Goal: Obtain resource: Obtain resource

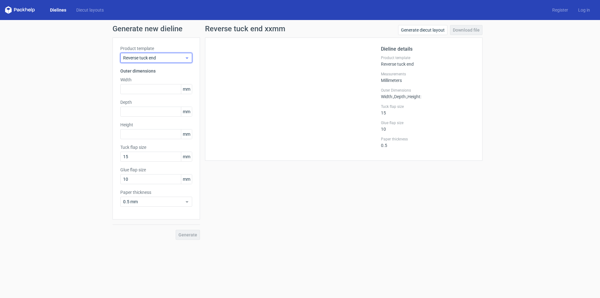
click at [162, 55] on span "Reverse tuck end" at bounding box center [154, 58] width 62 height 6
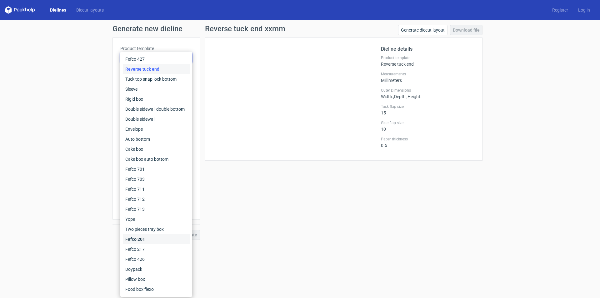
click at [143, 240] on div "Fefco 201" at bounding box center [156, 239] width 67 height 10
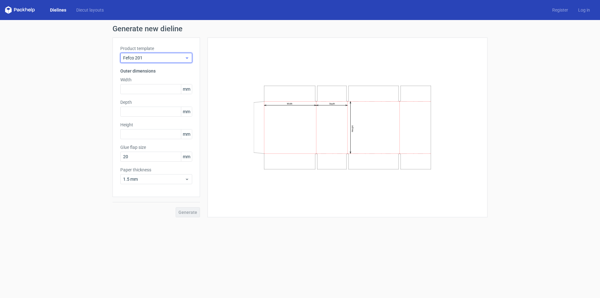
click at [173, 58] on span "Fefco 201" at bounding box center [154, 58] width 62 height 6
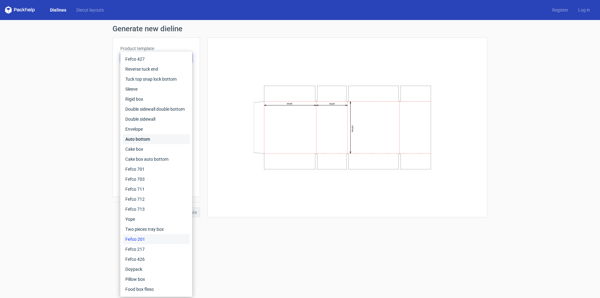
click at [135, 139] on div "Auto bottom" at bounding box center [156, 139] width 67 height 10
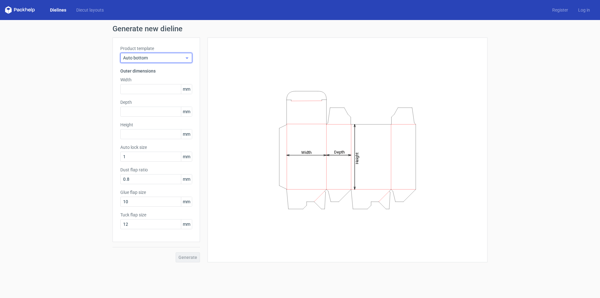
click at [162, 58] on span "Auto bottom" at bounding box center [154, 58] width 62 height 6
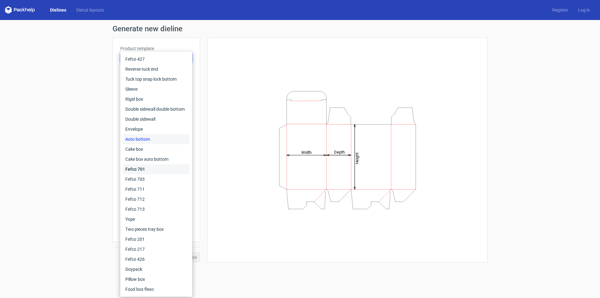
click at [133, 170] on div "Fefco 701" at bounding box center [156, 169] width 67 height 10
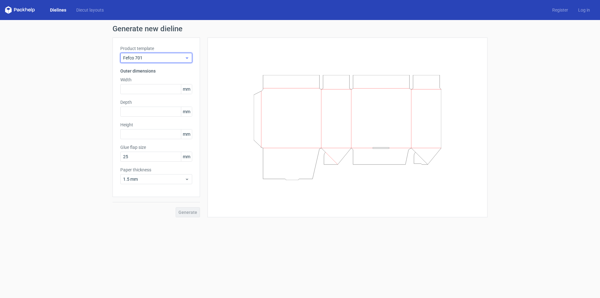
click at [163, 56] on span "Fefco 701" at bounding box center [154, 58] width 62 height 6
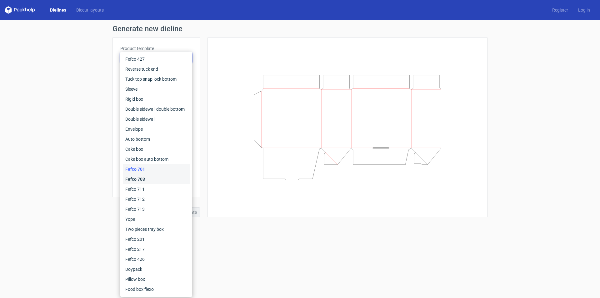
click at [137, 176] on div "Fefco 703" at bounding box center [156, 179] width 67 height 10
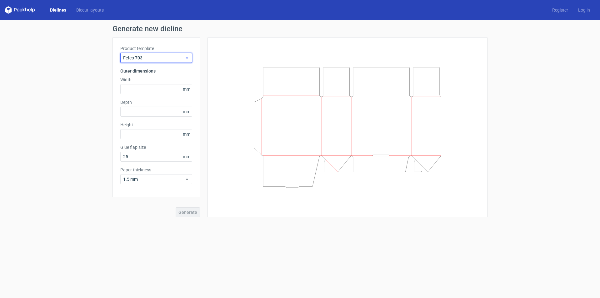
click at [172, 57] on span "Fefco 703" at bounding box center [154, 58] width 62 height 6
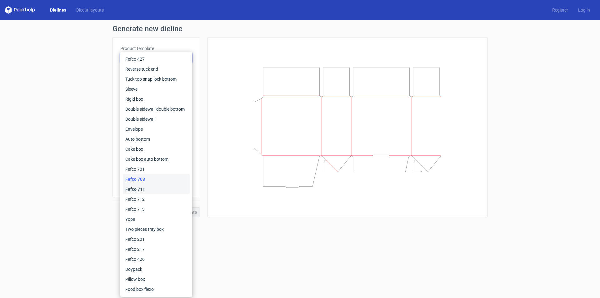
click at [137, 186] on div "Fefco 711" at bounding box center [156, 189] width 67 height 10
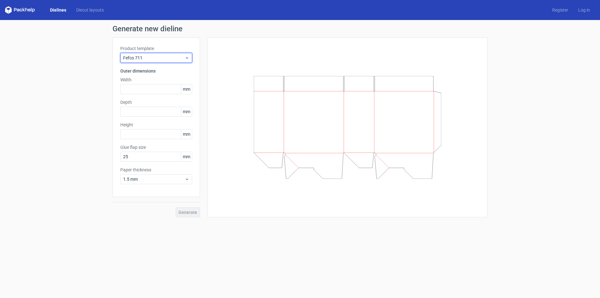
click at [153, 59] on span "Fefco 711" at bounding box center [154, 58] width 62 height 6
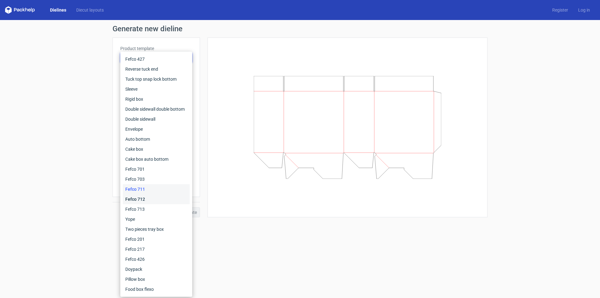
click at [139, 200] on div "Fefco 712" at bounding box center [156, 199] width 67 height 10
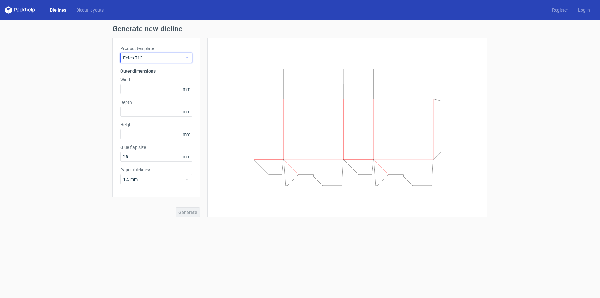
click at [165, 58] on span "Fefco 712" at bounding box center [154, 58] width 62 height 6
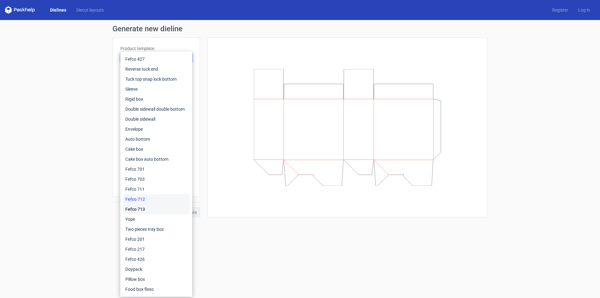
click at [141, 211] on div "Fefco 713" at bounding box center [156, 209] width 67 height 10
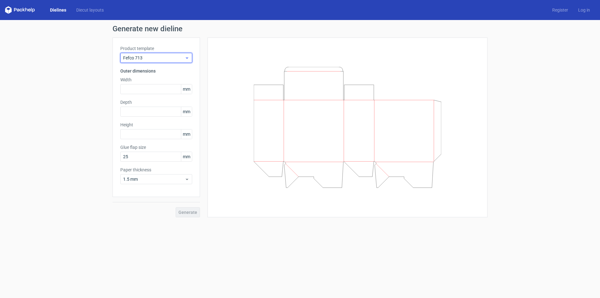
click at [171, 55] on span "Fefco 713" at bounding box center [154, 58] width 62 height 6
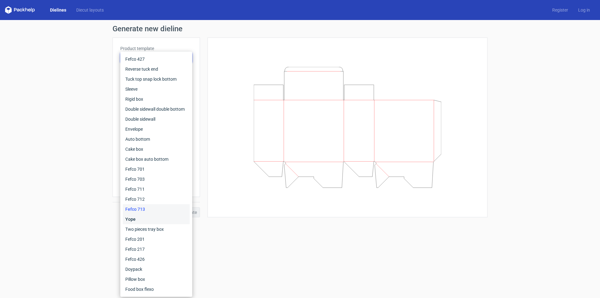
click at [141, 215] on div "Yope" at bounding box center [156, 219] width 67 height 10
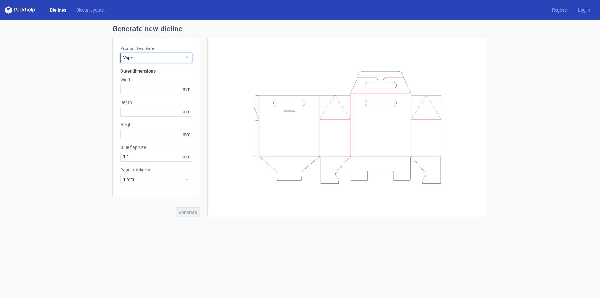
click at [170, 58] on span "Yope" at bounding box center [154, 58] width 62 height 6
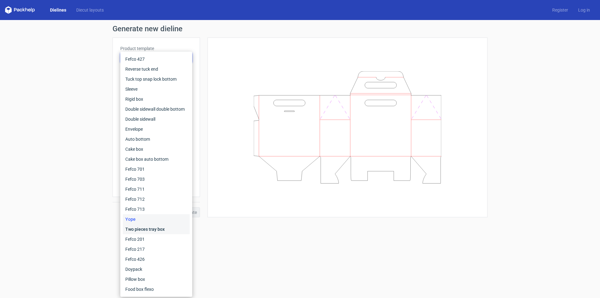
click at [148, 229] on div "Two pieces tray box" at bounding box center [156, 229] width 67 height 10
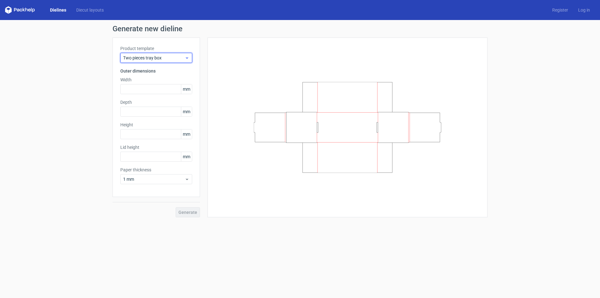
click at [157, 57] on span "Two pieces tray box" at bounding box center [154, 58] width 62 height 6
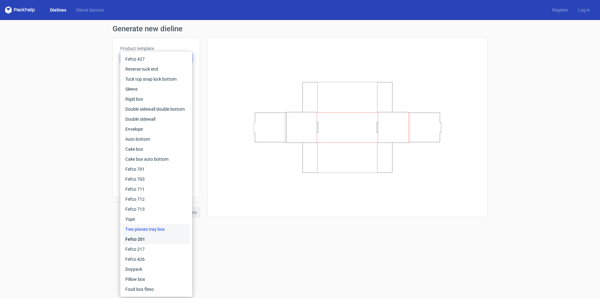
click at [144, 236] on div "Fefco 201" at bounding box center [156, 239] width 67 height 10
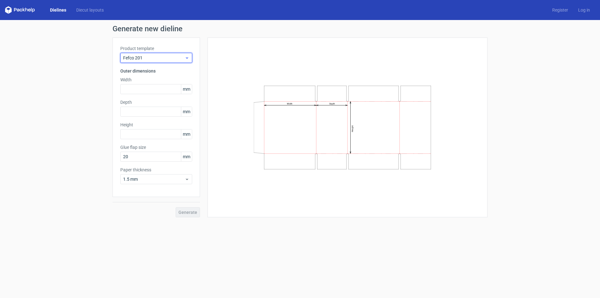
click at [165, 57] on span "Fefco 201" at bounding box center [154, 58] width 62 height 6
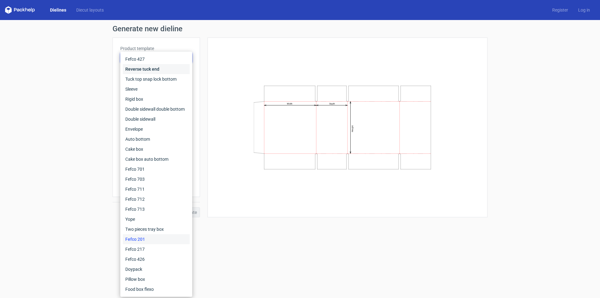
click at [149, 69] on div "Reverse tuck end" at bounding box center [156, 69] width 67 height 10
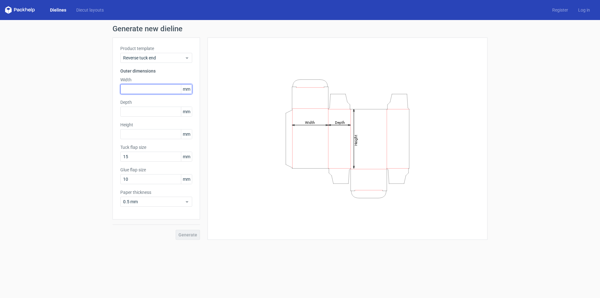
click at [143, 89] on input "text" at bounding box center [156, 89] width 72 height 10
type input "85"
type input "30"
type input "130"
click at [176, 230] on button "Generate" at bounding box center [188, 235] width 24 height 10
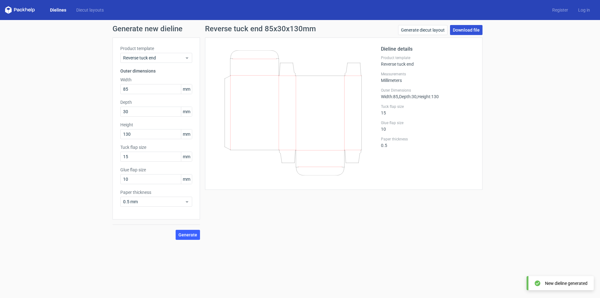
click at [464, 31] on link "Download file" at bounding box center [466, 30] width 33 height 10
